Goal: Task Accomplishment & Management: Use online tool/utility

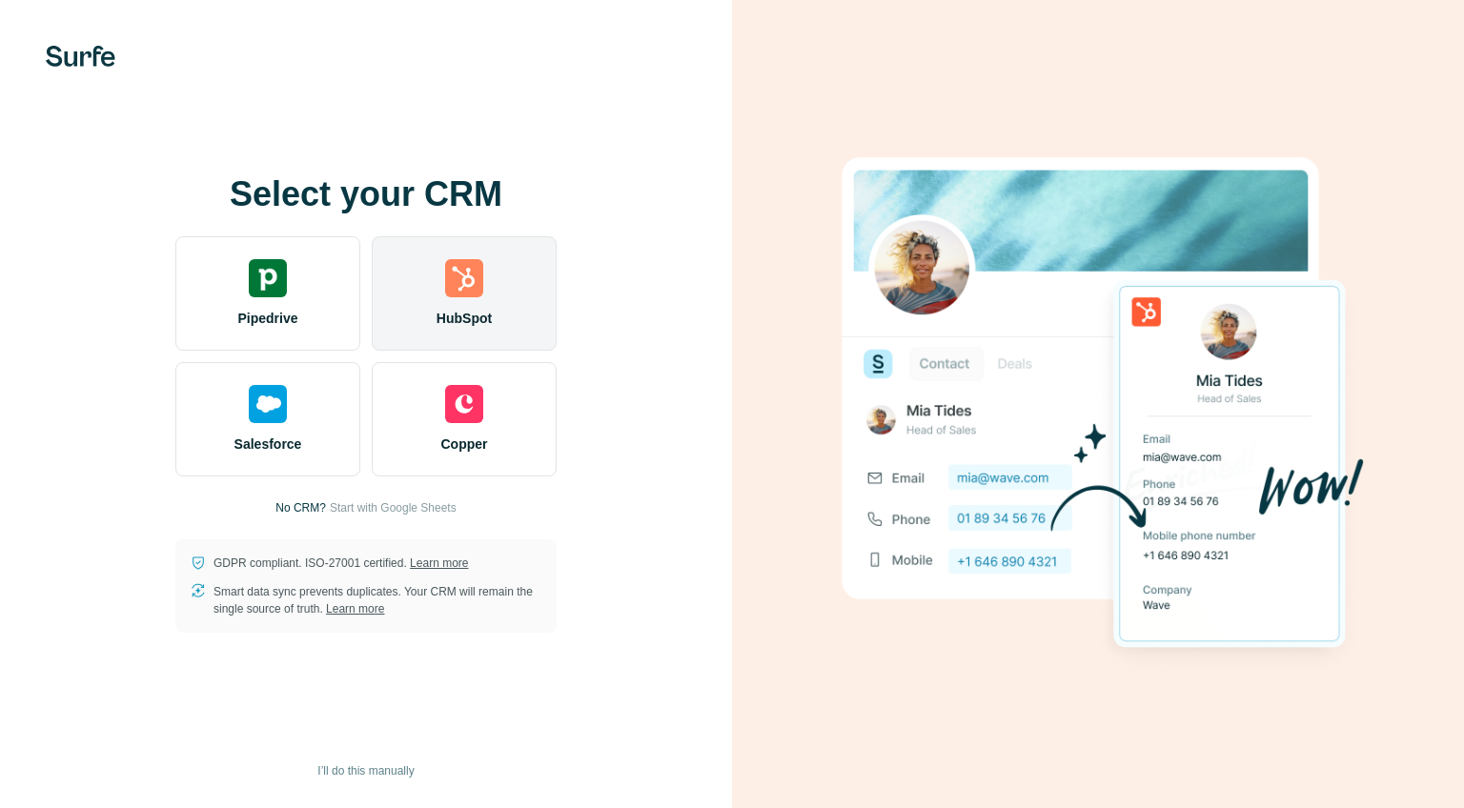
click at [458, 309] on span "HubSpot" at bounding box center [463, 318] width 55 height 19
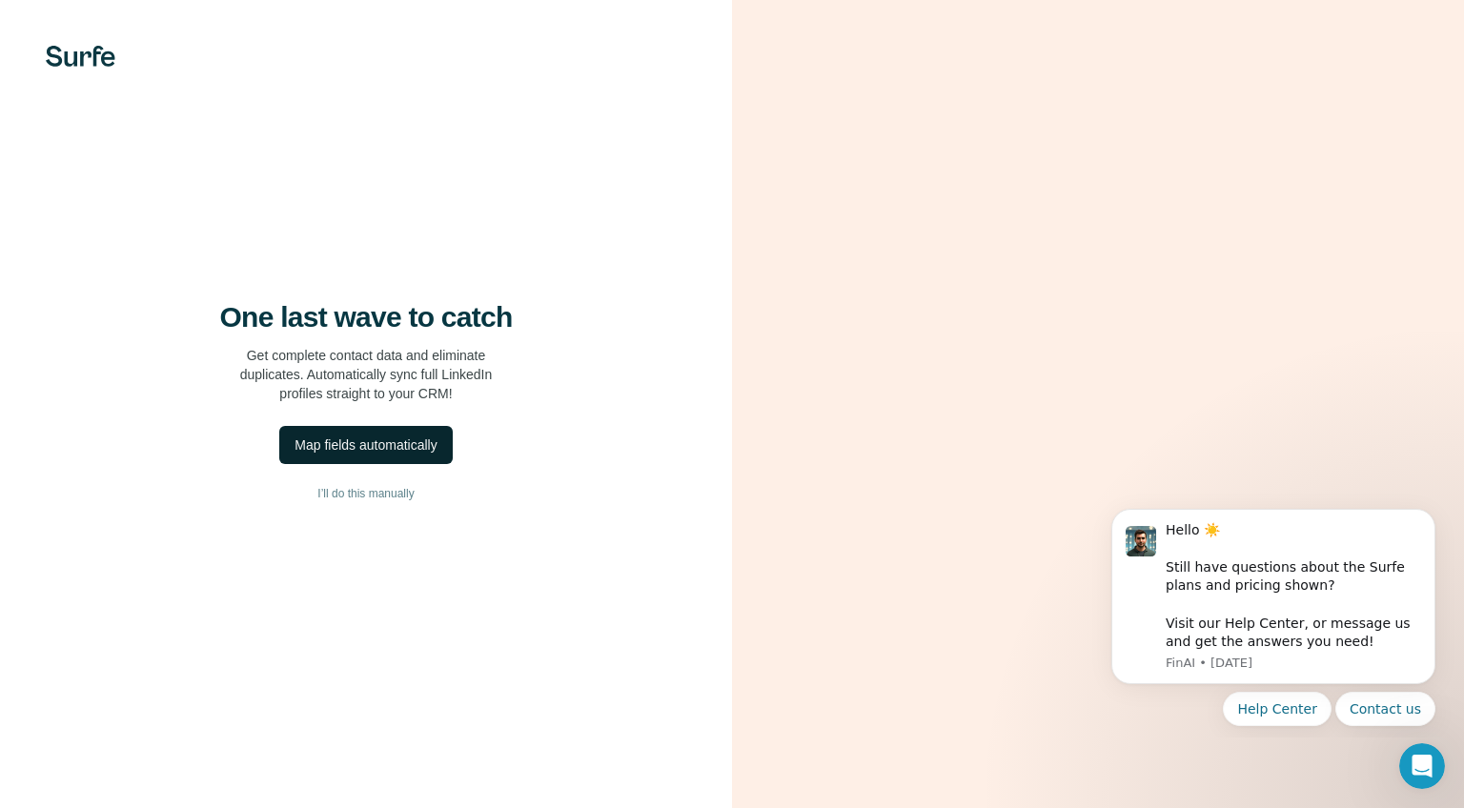
click at [401, 448] on div "Map fields automatically" at bounding box center [365, 444] width 142 height 19
